Goal: Find specific page/section: Find specific page/section

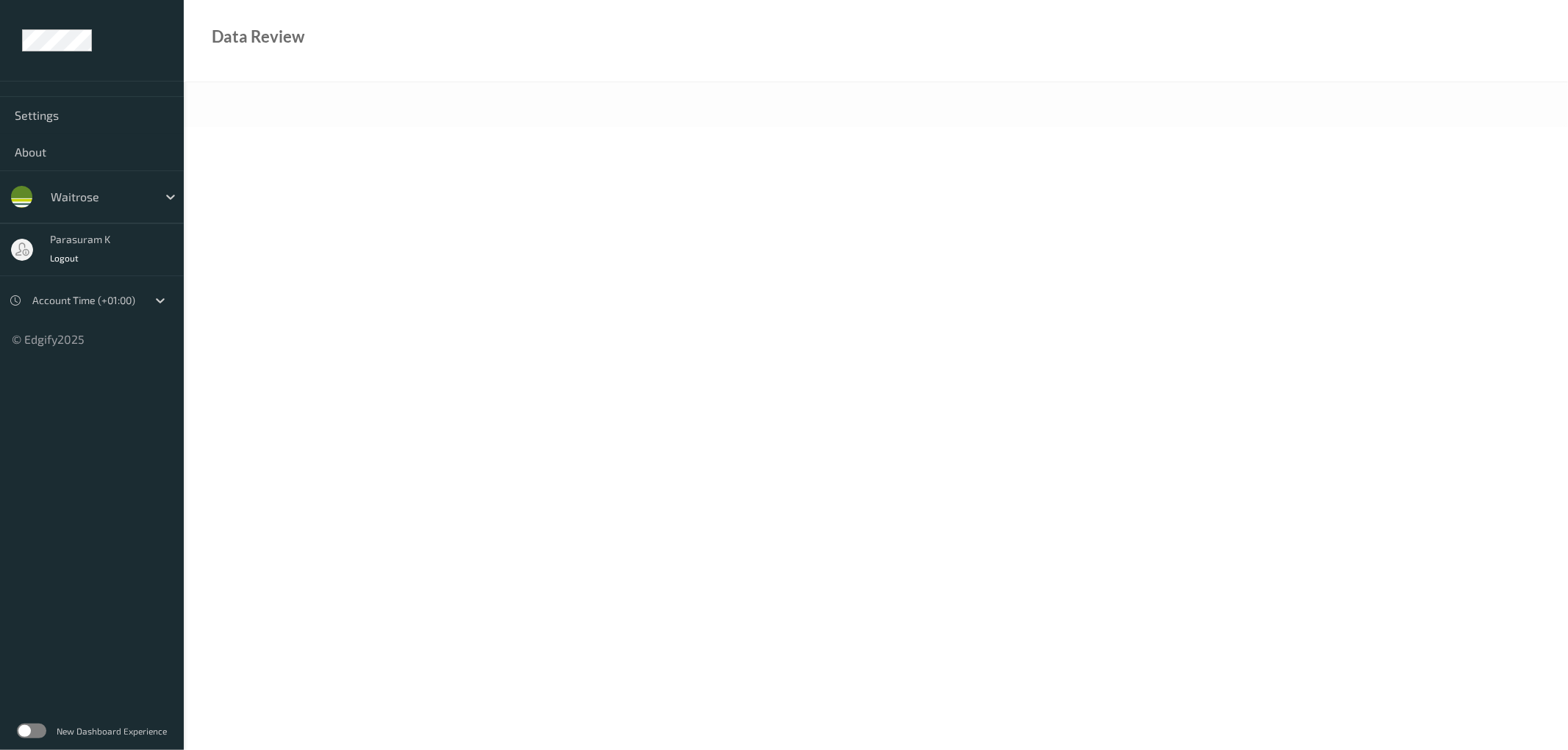
click at [39, 729] on label at bounding box center [31, 731] width 30 height 15
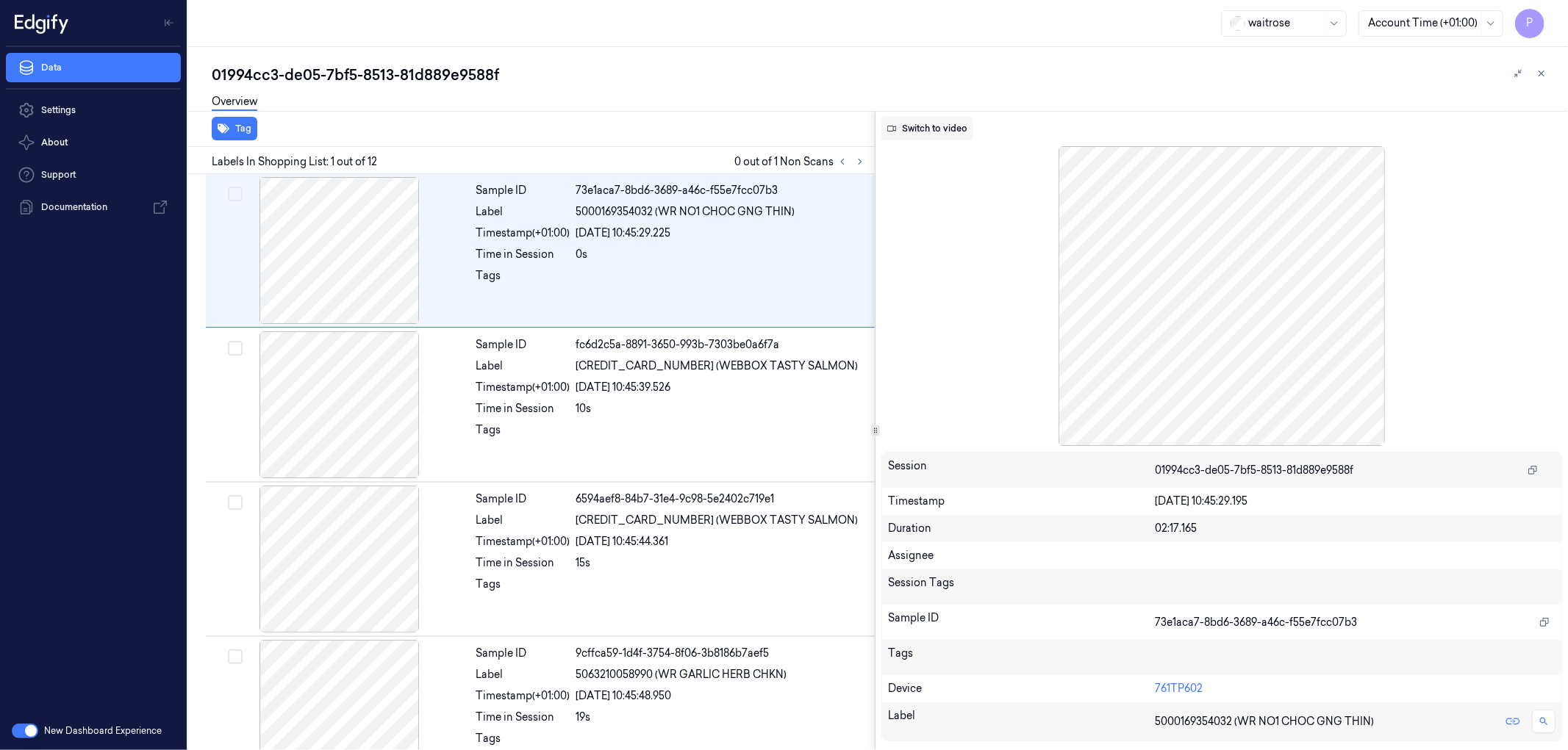
click at [957, 128] on button "Switch to video" at bounding box center [927, 128] width 92 height 23
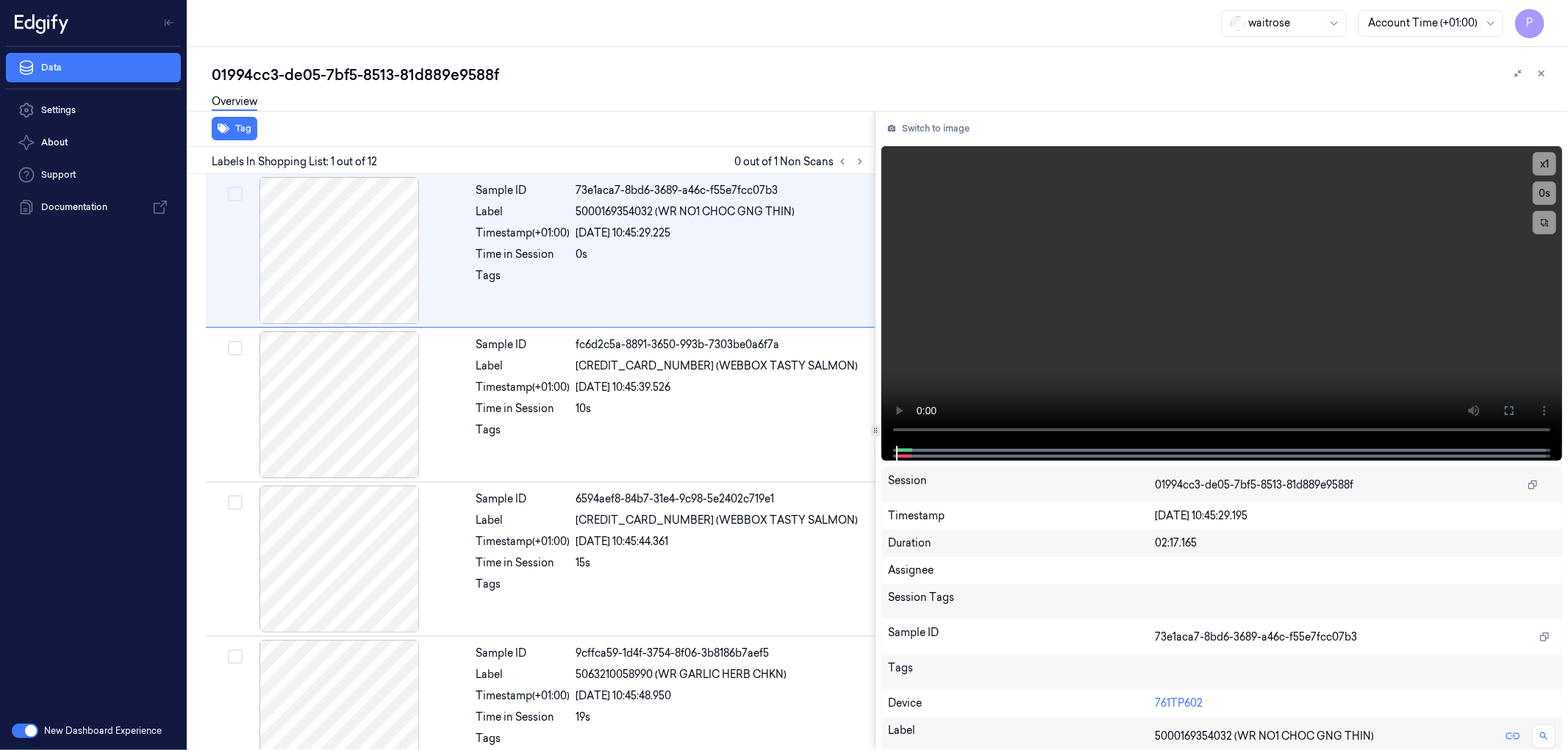
click at [1289, 66] on div "01994cc3-de05-7bf5-8513-81d889e9588f" at bounding box center [884, 75] width 1344 height 21
click at [858, 159] on icon at bounding box center [860, 162] width 10 height 10
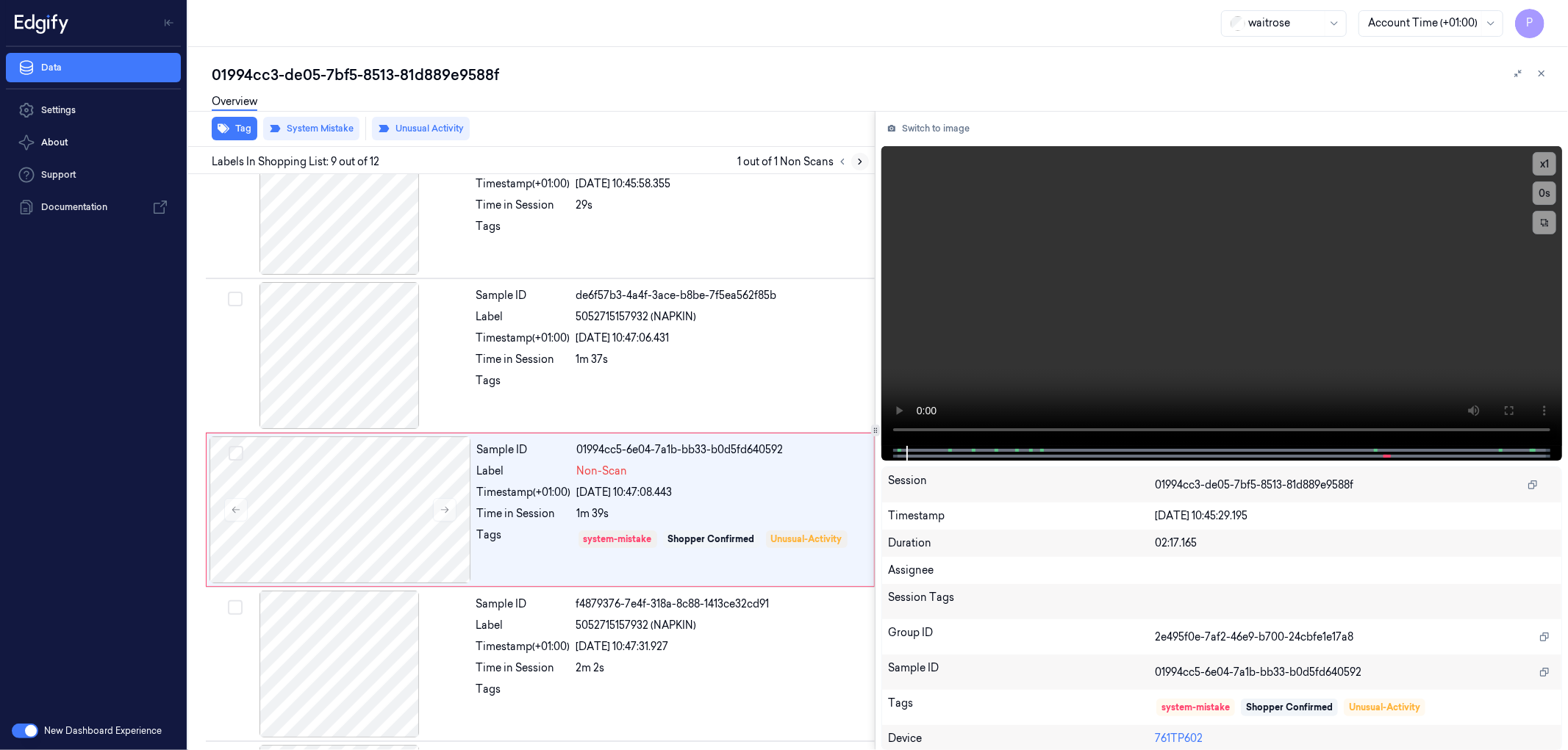
scroll to position [1023, 0]
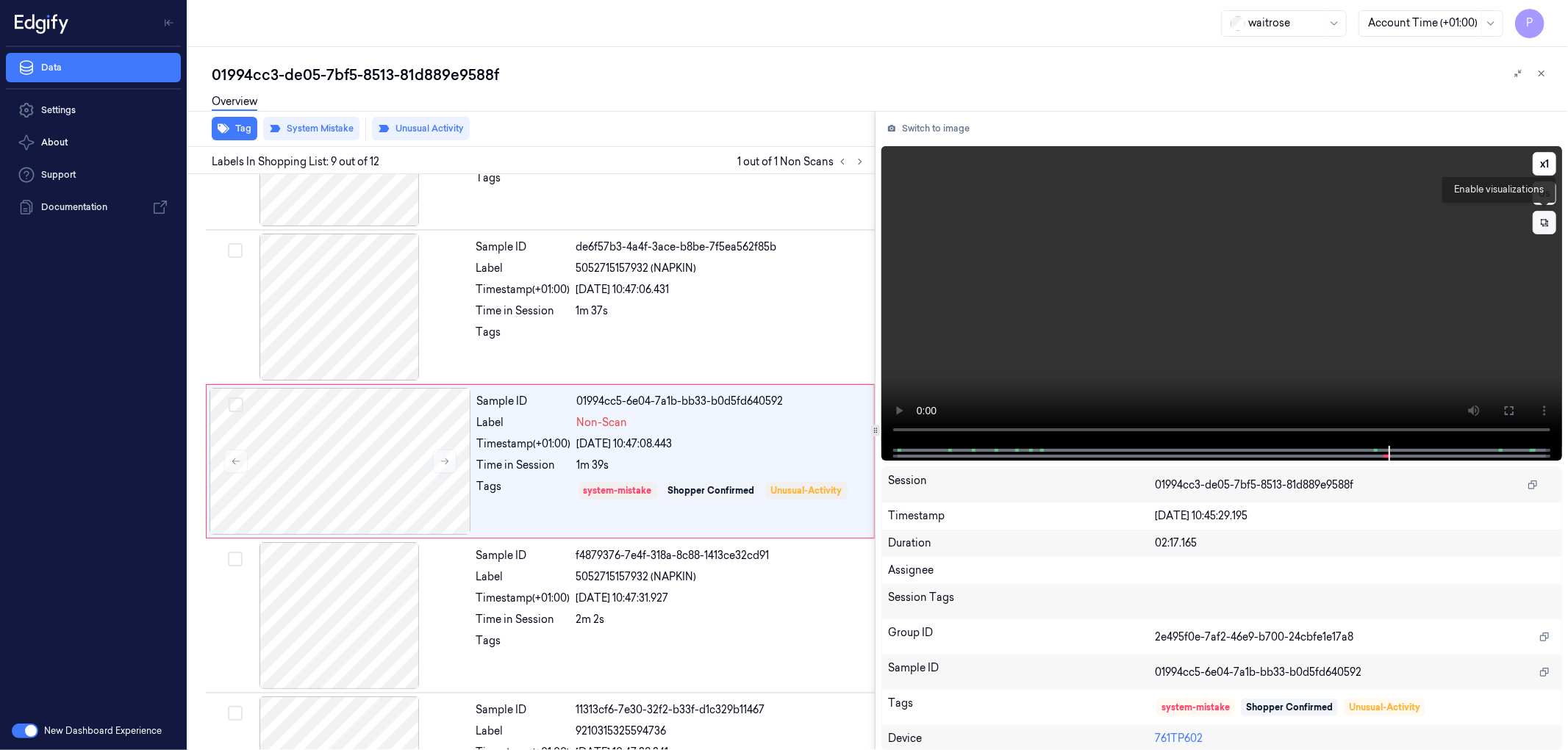
click at [1545, 228] on button at bounding box center [1544, 222] width 24 height 23
click at [1351, 451] on div at bounding box center [1221, 453] width 649 height 15
click at [754, 421] on div "Non-Scan" at bounding box center [721, 423] width 288 height 16
click at [784, 439] on div "15/09/2025 10:47:08.443" at bounding box center [721, 445] width 288 height 16
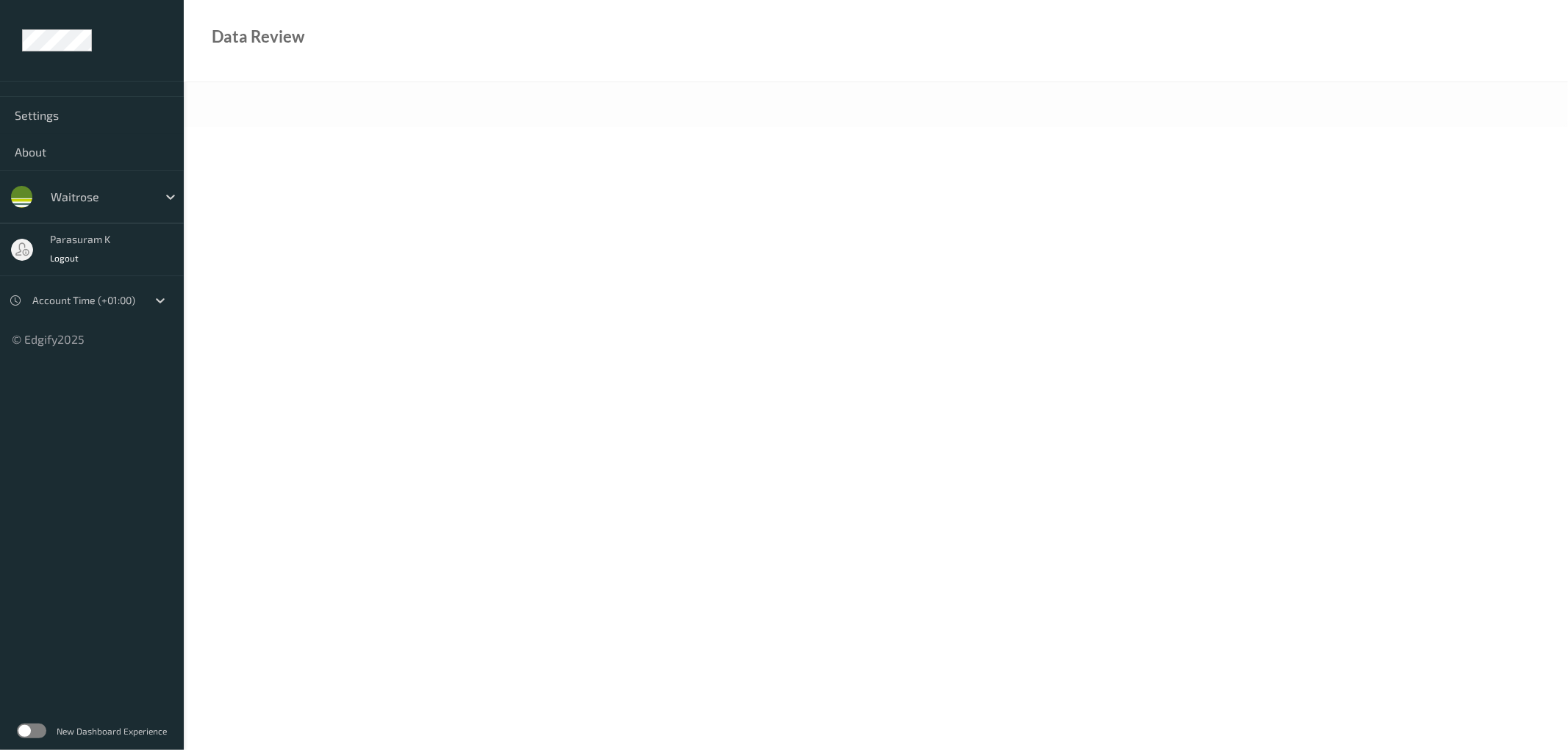
click at [40, 732] on label at bounding box center [31, 731] width 30 height 15
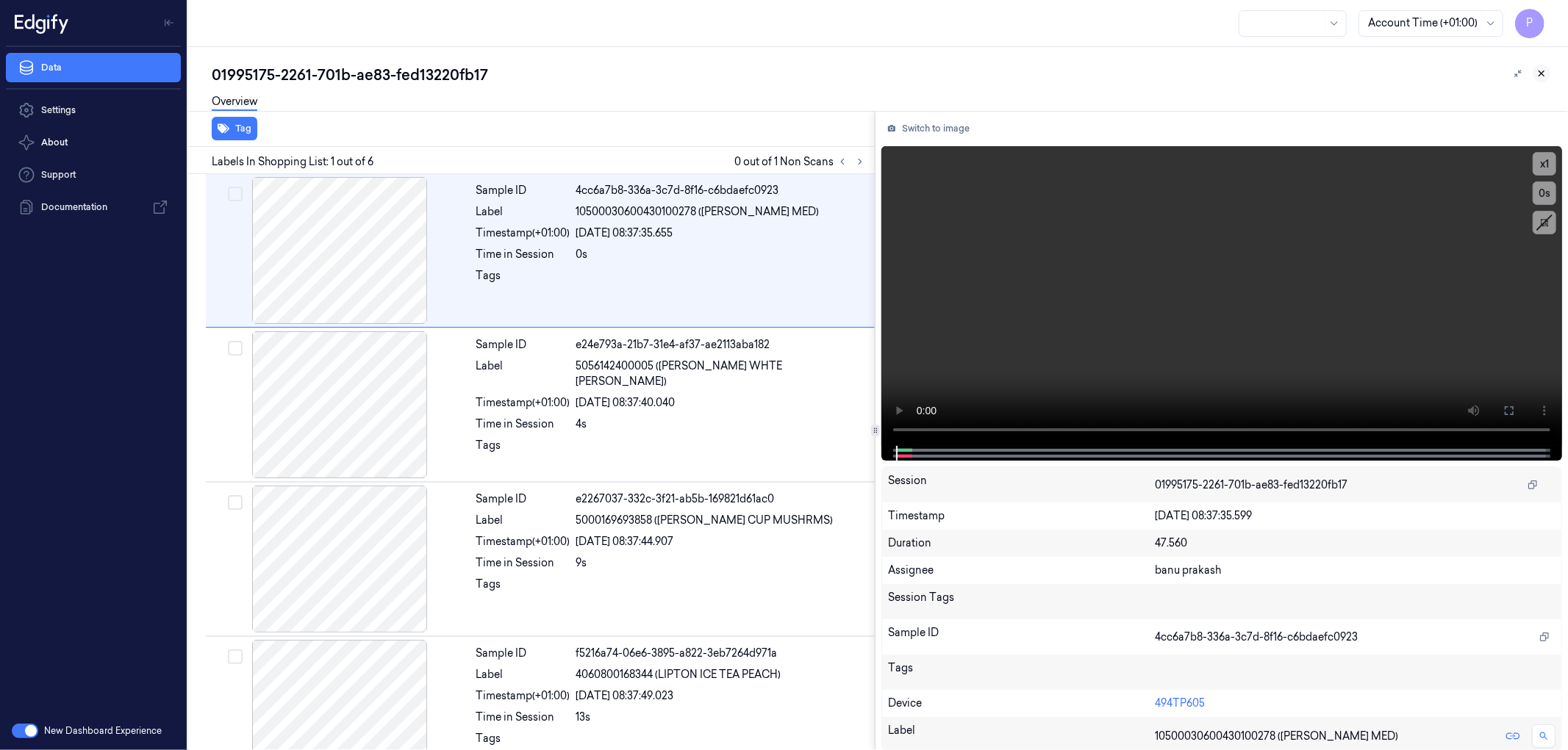
click at [1541, 72] on icon at bounding box center [1542, 74] width 5 height 5
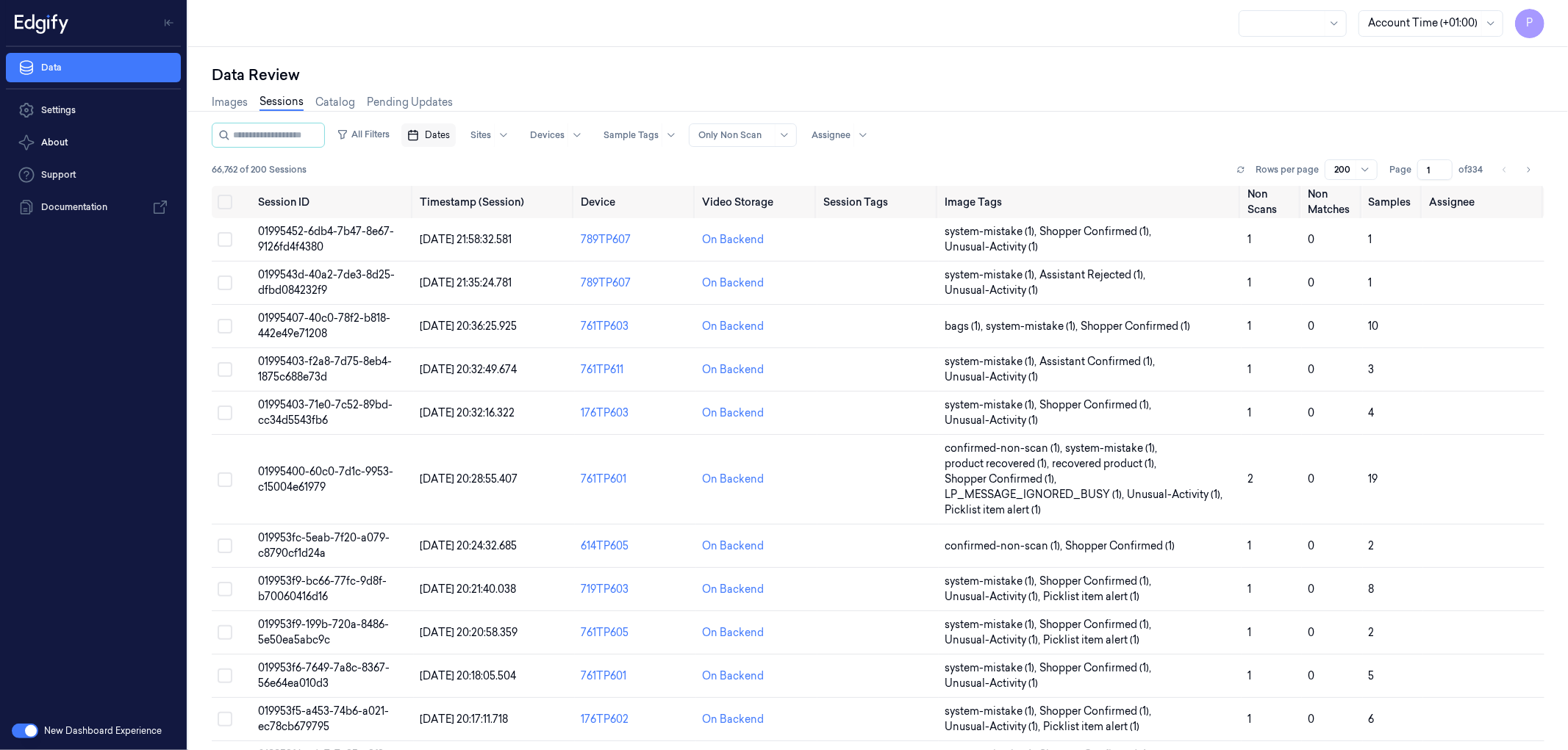
click at [450, 137] on span "Dates" at bounding box center [437, 135] width 25 height 13
click at [490, 279] on button "16" at bounding box center [489, 282] width 24 height 23
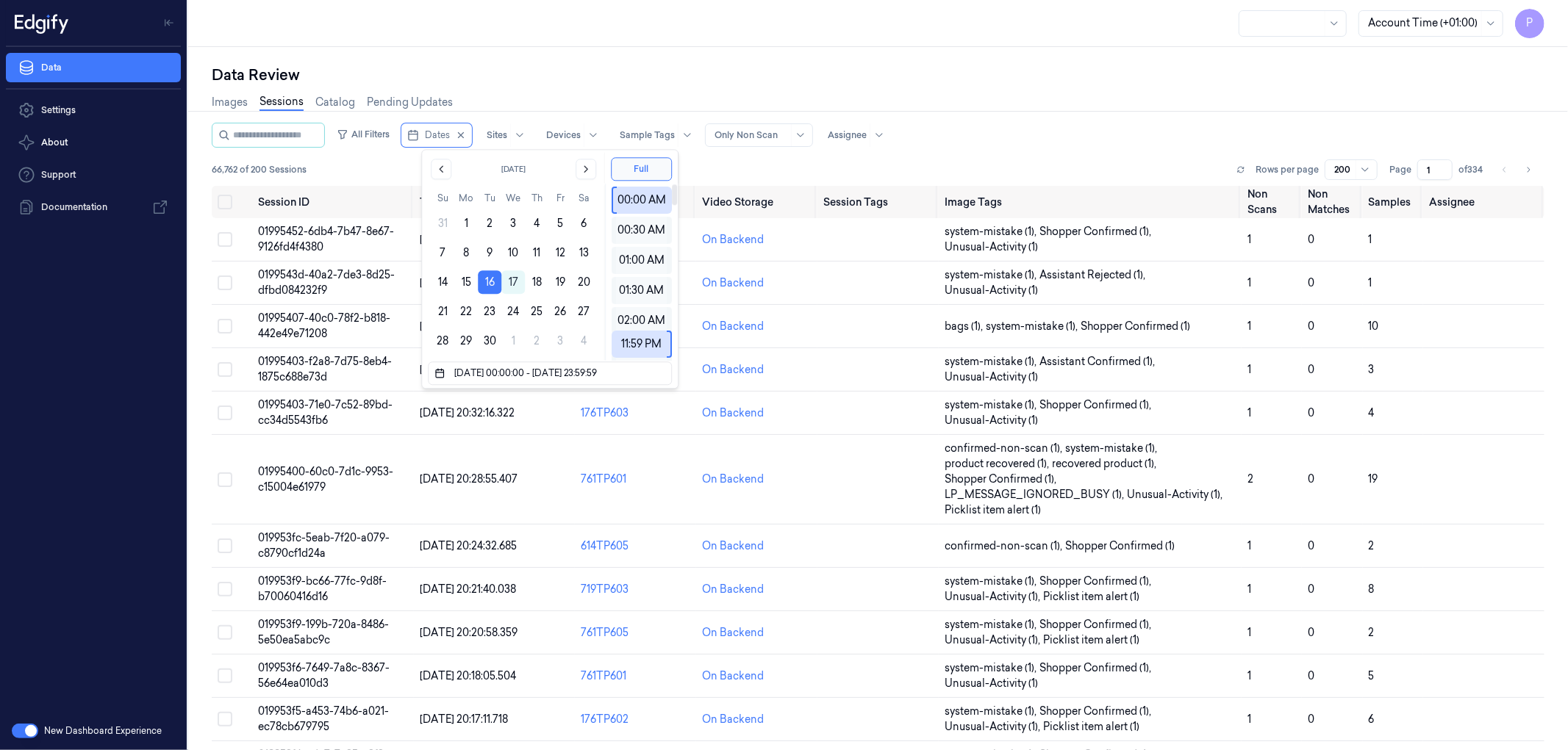
click at [905, 52] on div "Data Review Images Sessions Catalog Pending Updates All Filters Dates Sites Dev…" at bounding box center [878, 398] width 1380 height 703
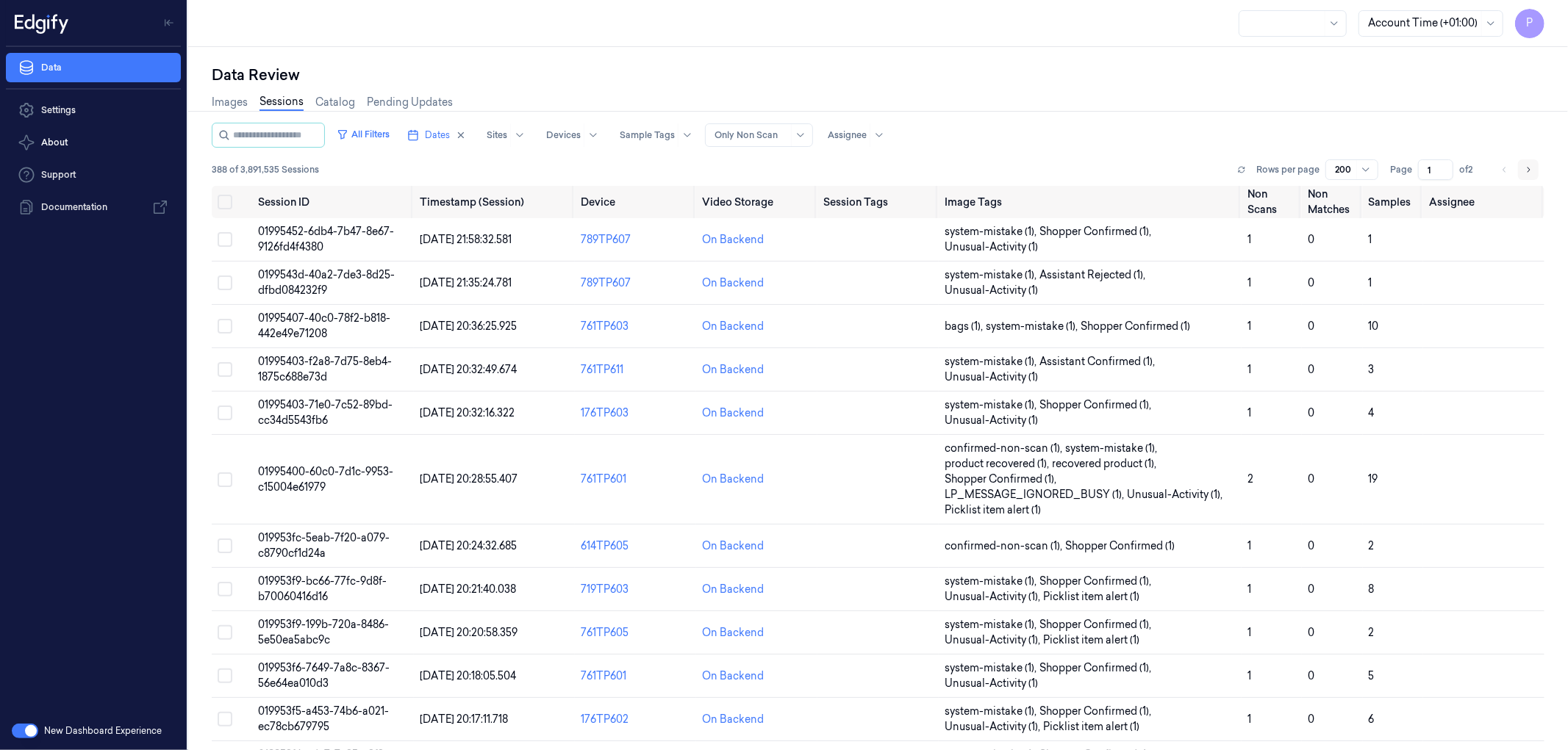
click at [1525, 169] on icon "Go to next page" at bounding box center [1528, 170] width 9 height 12
type input "2"
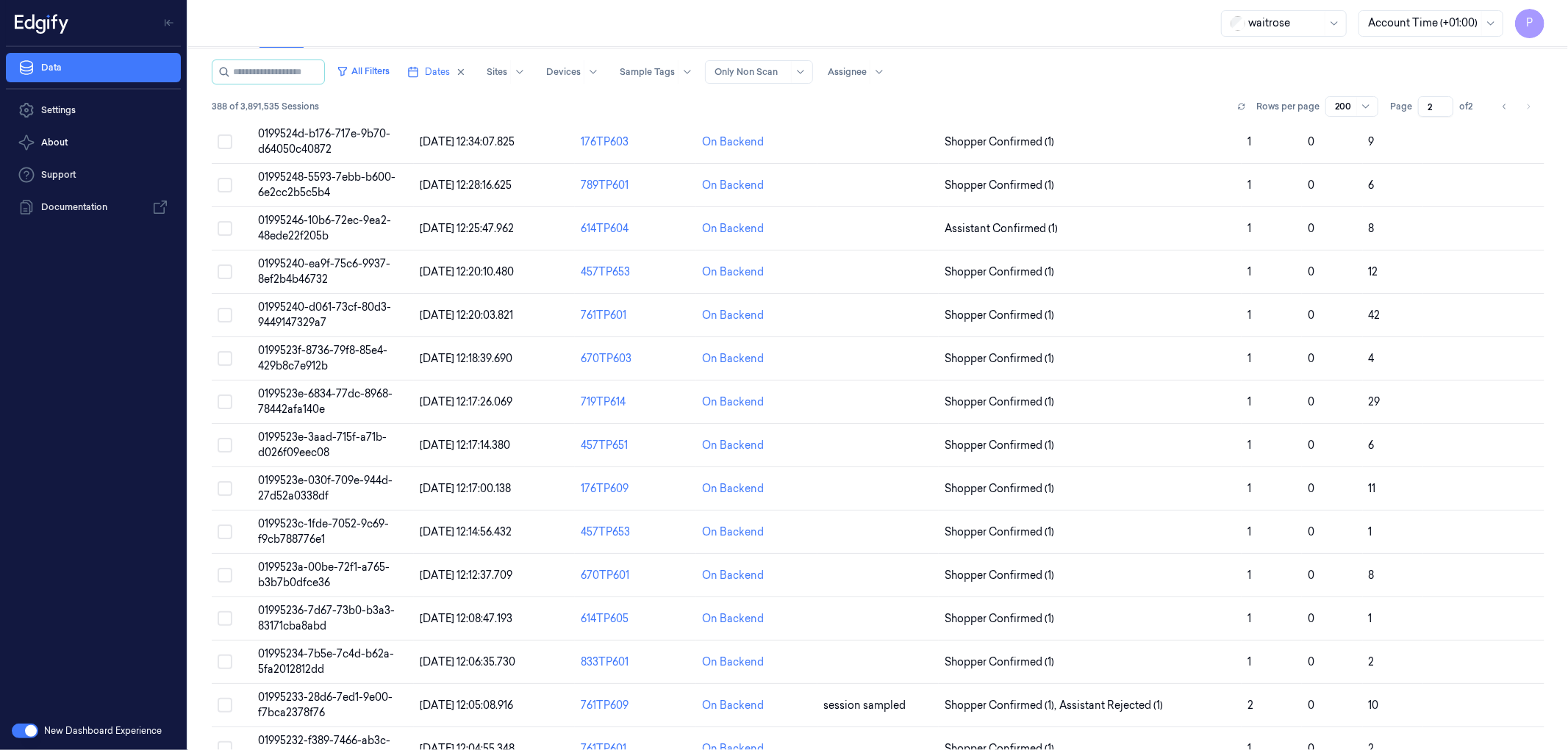
scroll to position [3110, 0]
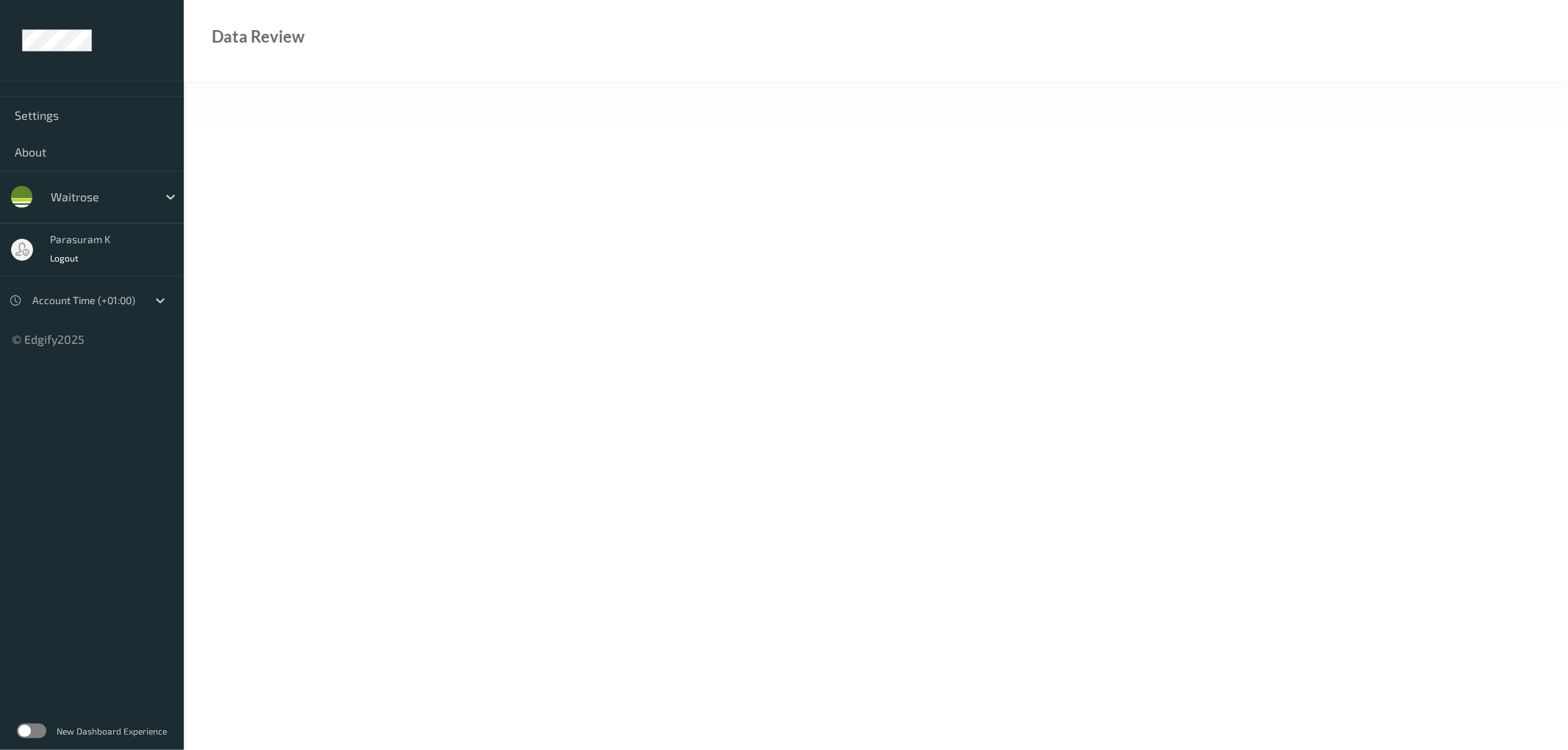
click at [37, 725] on label at bounding box center [31, 731] width 30 height 15
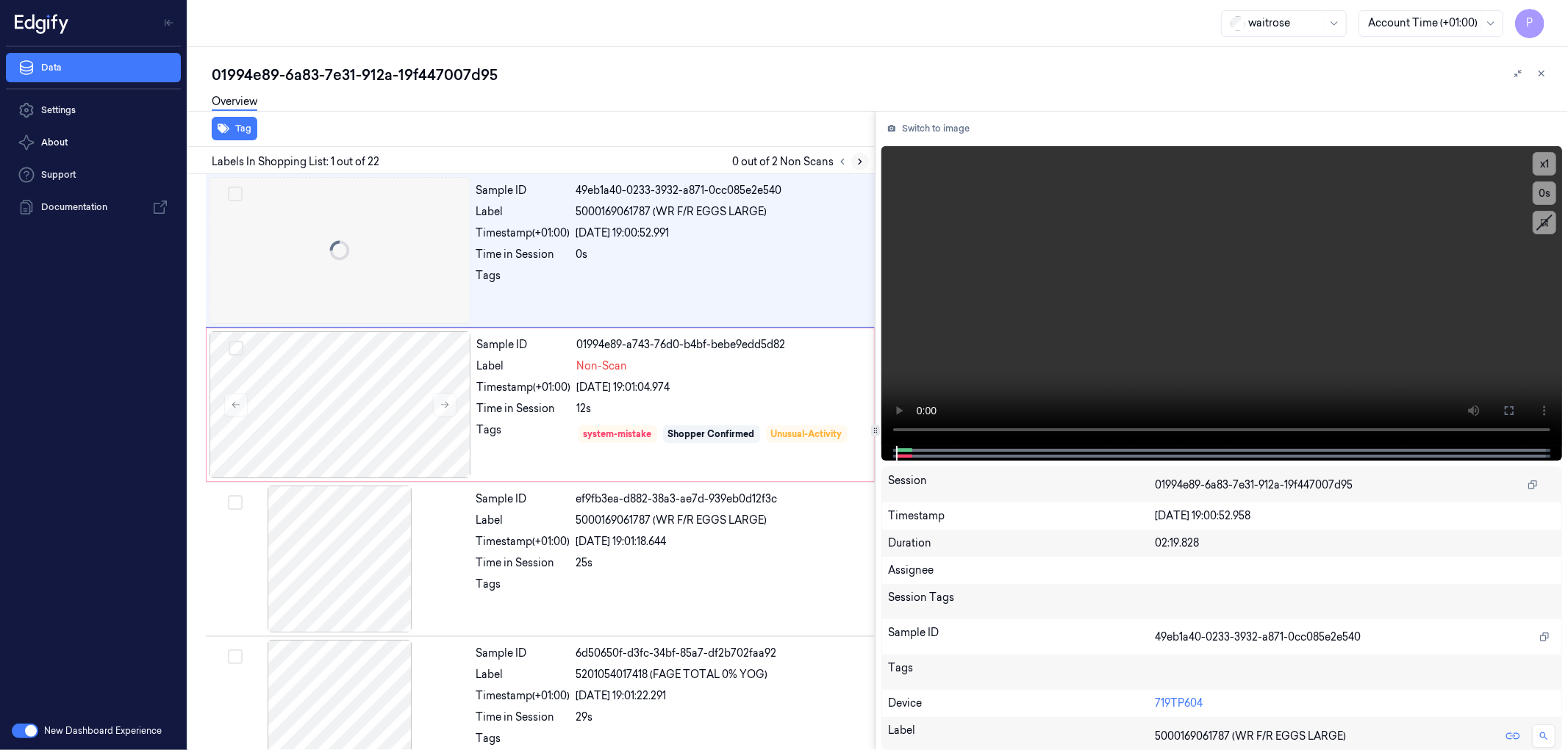
click at [858, 157] on icon at bounding box center [860, 162] width 10 height 10
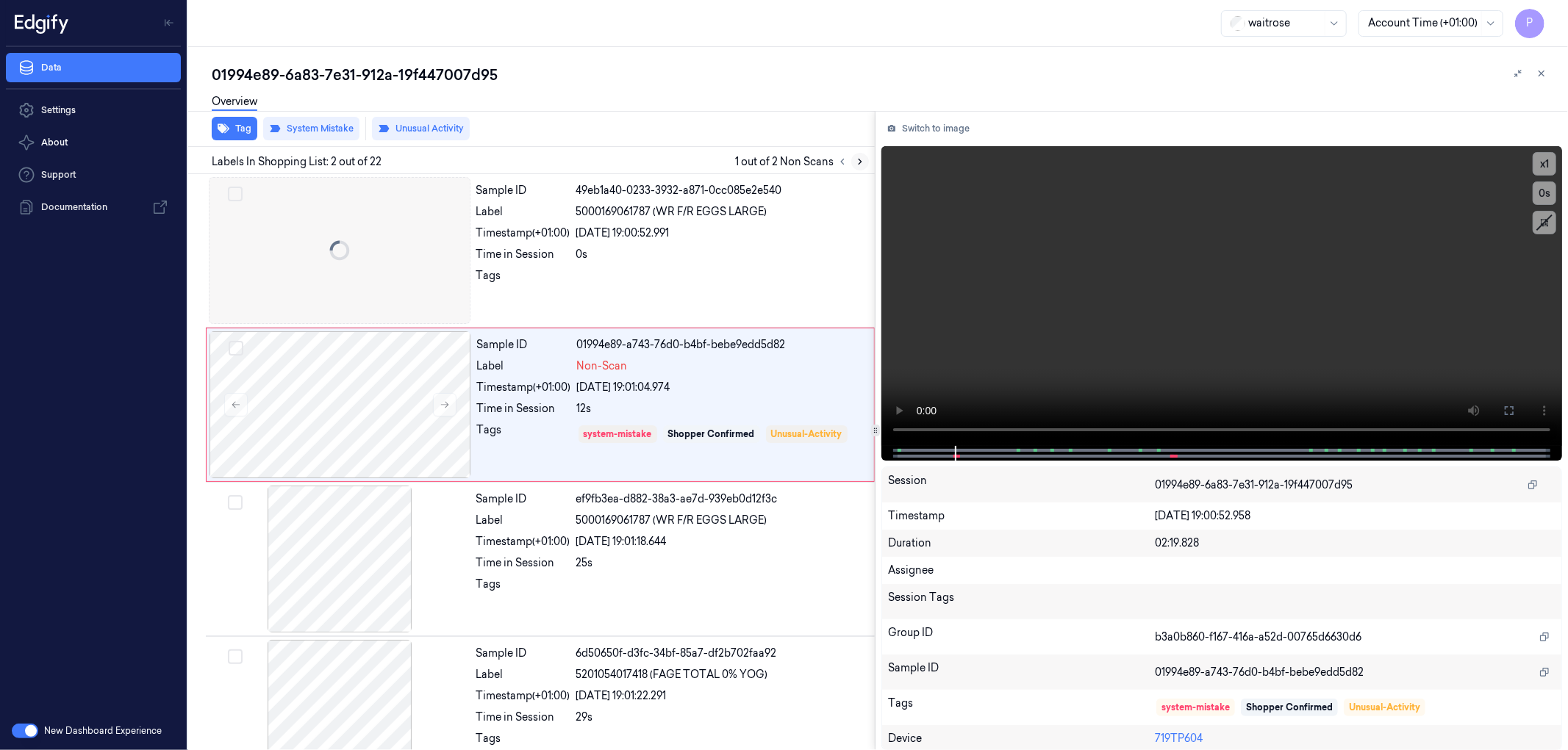
click at [858, 157] on icon at bounding box center [860, 162] width 10 height 10
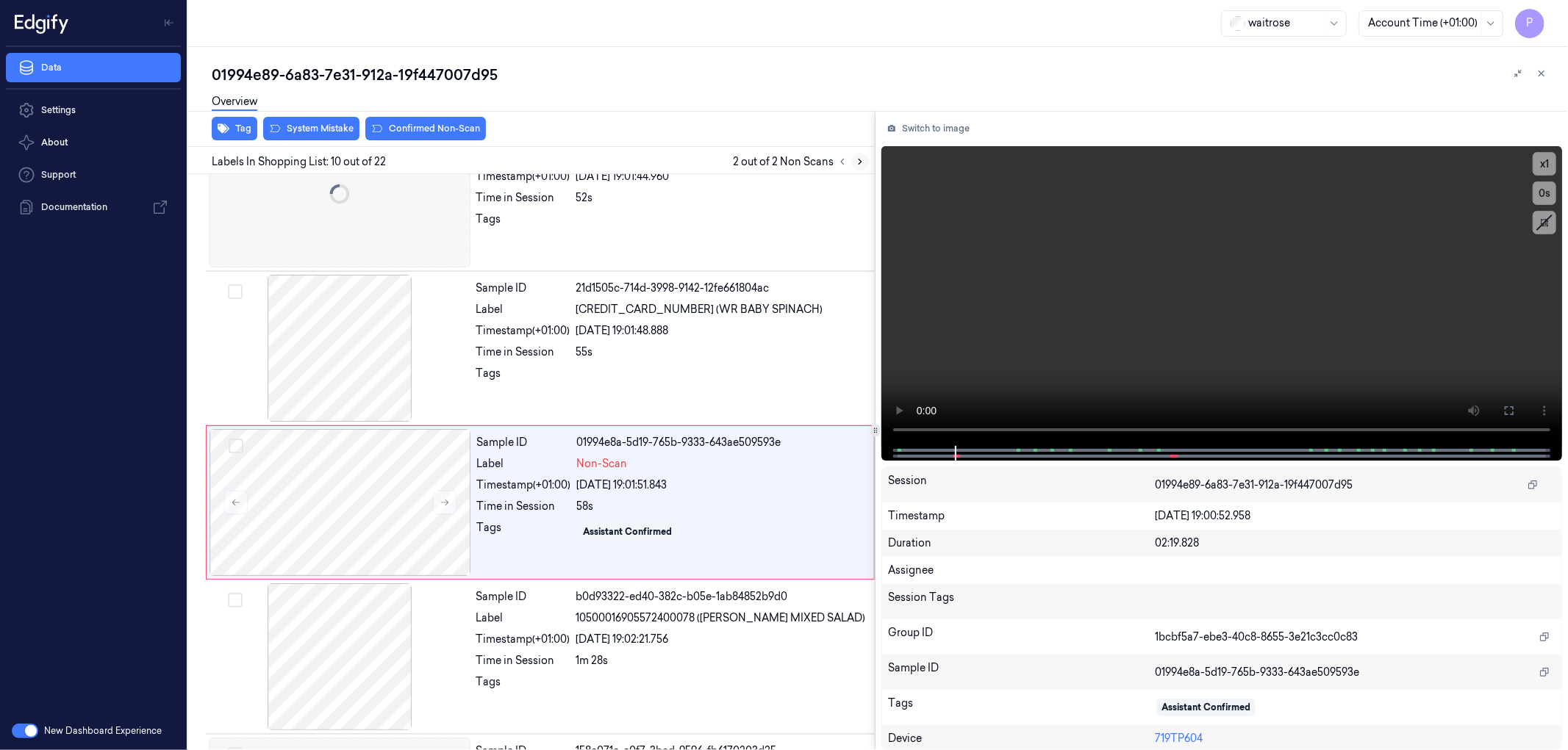
scroll to position [1178, 0]
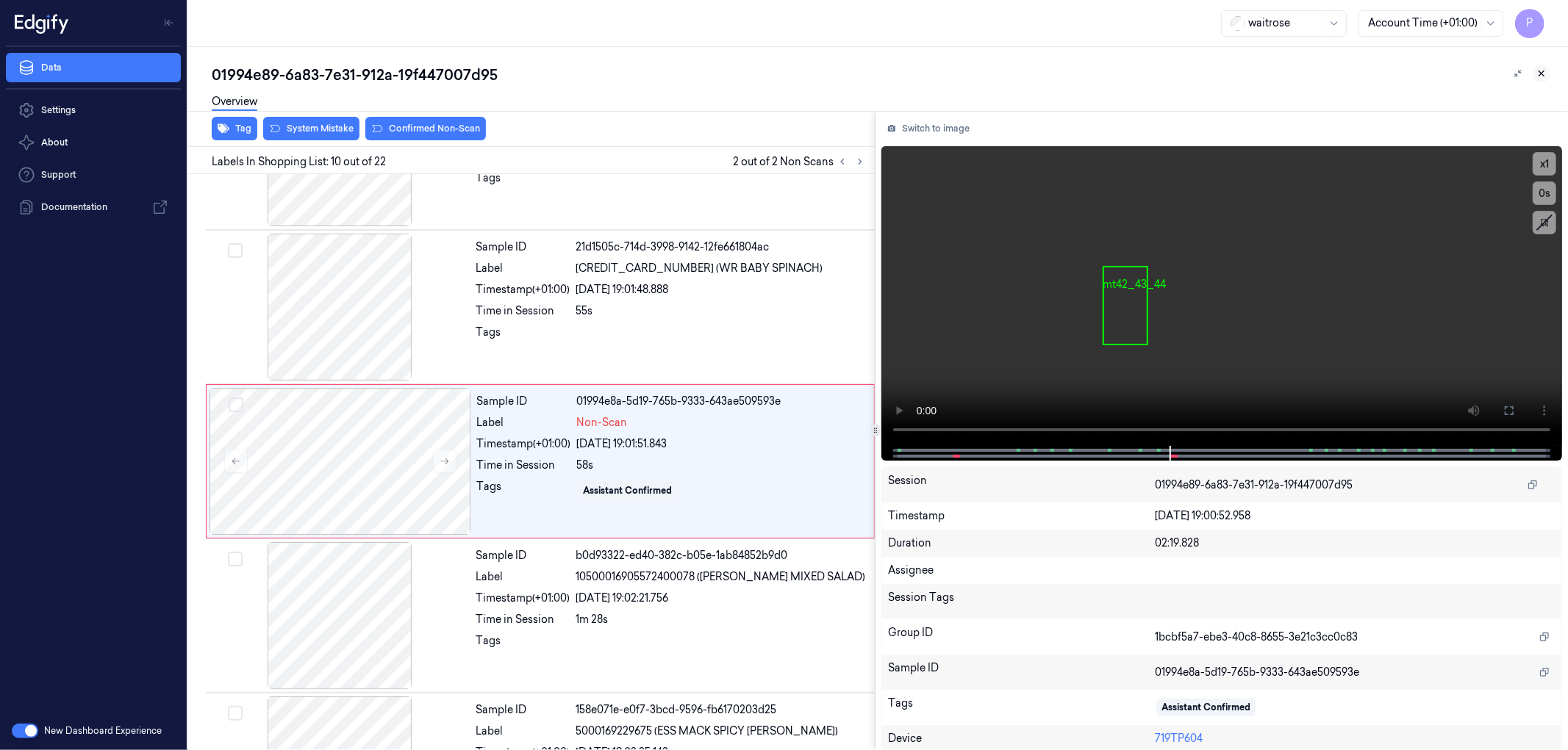
click at [1544, 72] on icon at bounding box center [1542, 74] width 10 height 10
